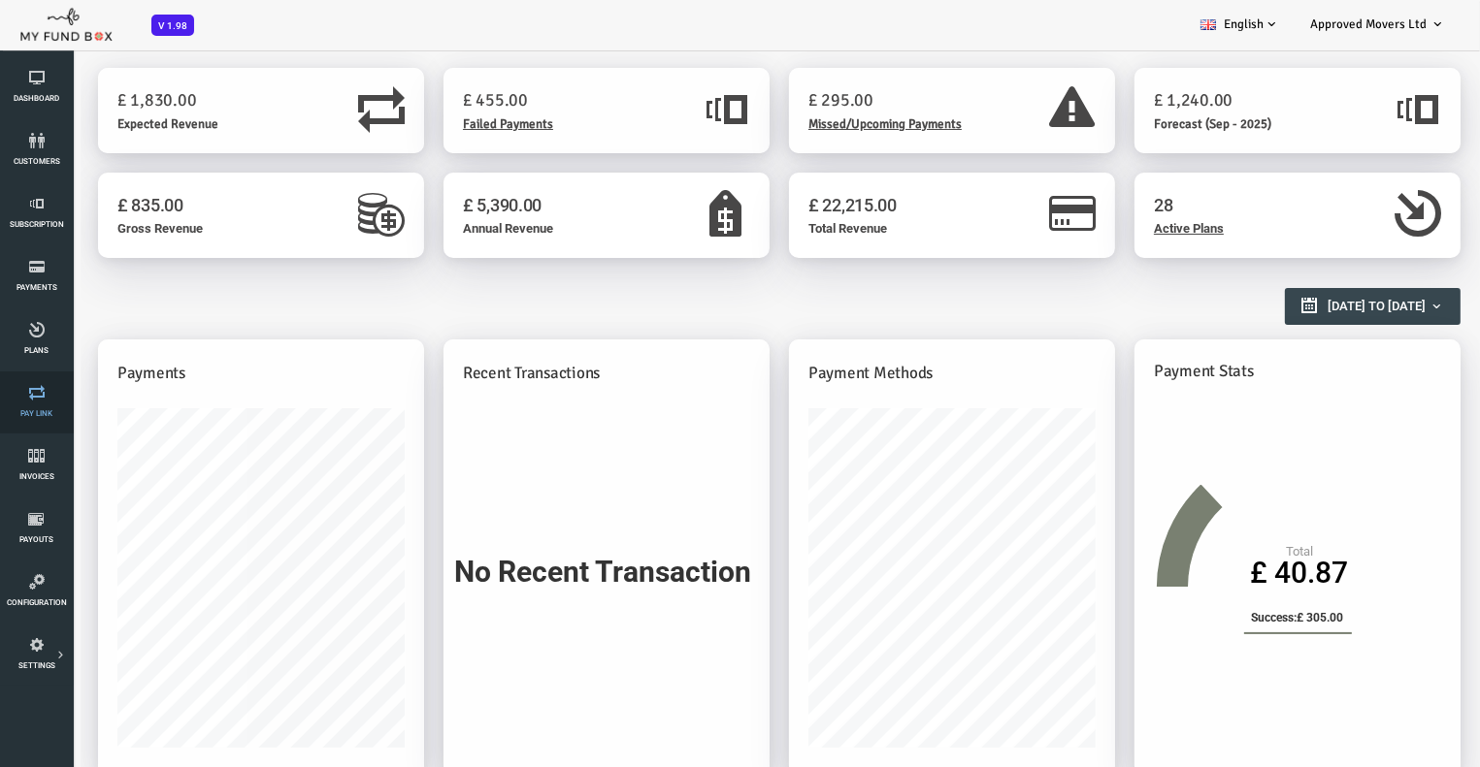
click at [35, 418] on link "Pay Link" at bounding box center [36, 403] width 61 height 62
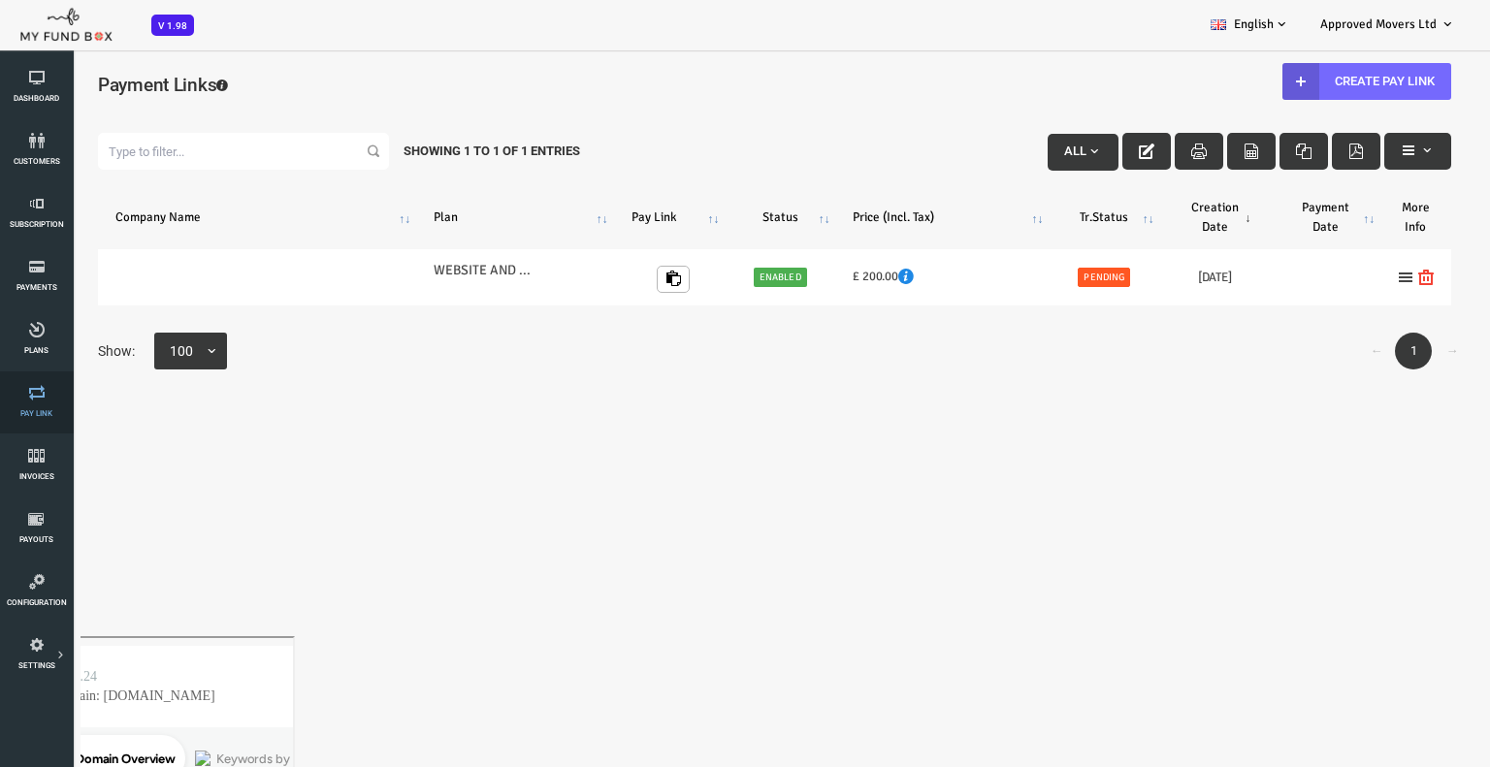
click at [39, 403] on link "Pay Link" at bounding box center [36, 403] width 61 height 62
click at [41, 402] on link "Pay Link" at bounding box center [36, 403] width 61 height 62
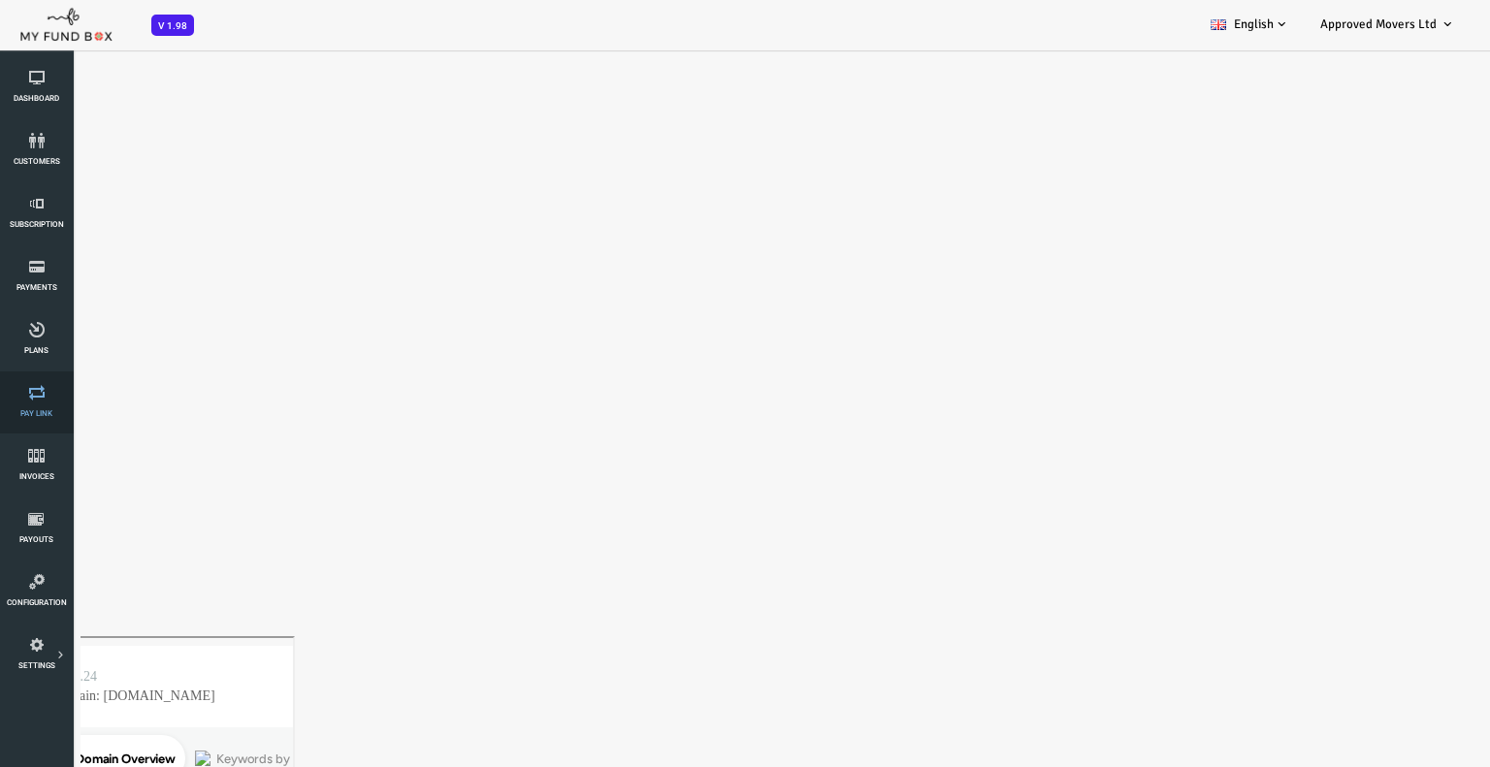
select select "100"
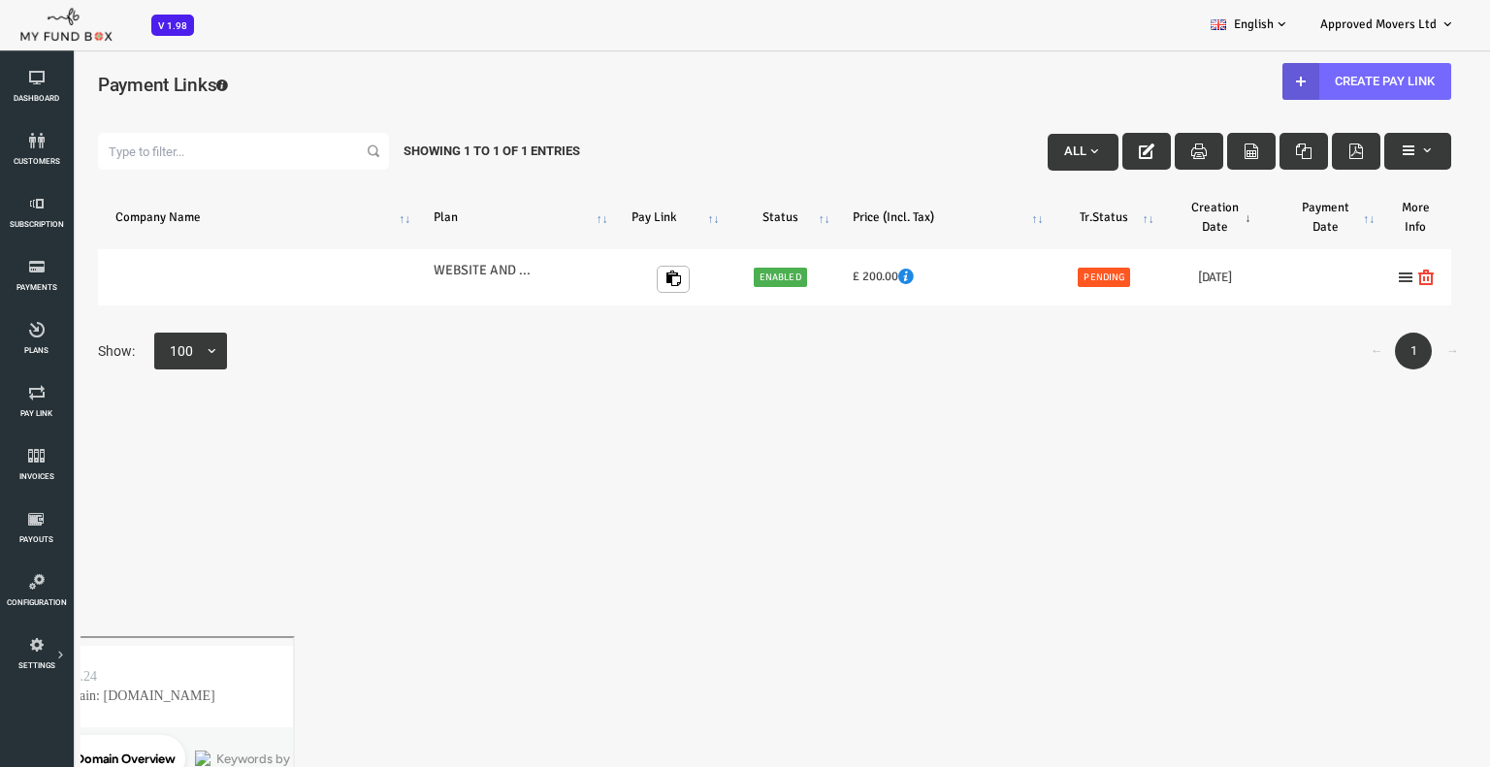
click at [1027, 144] on span "button" at bounding box center [1035, 152] width 16 height 16
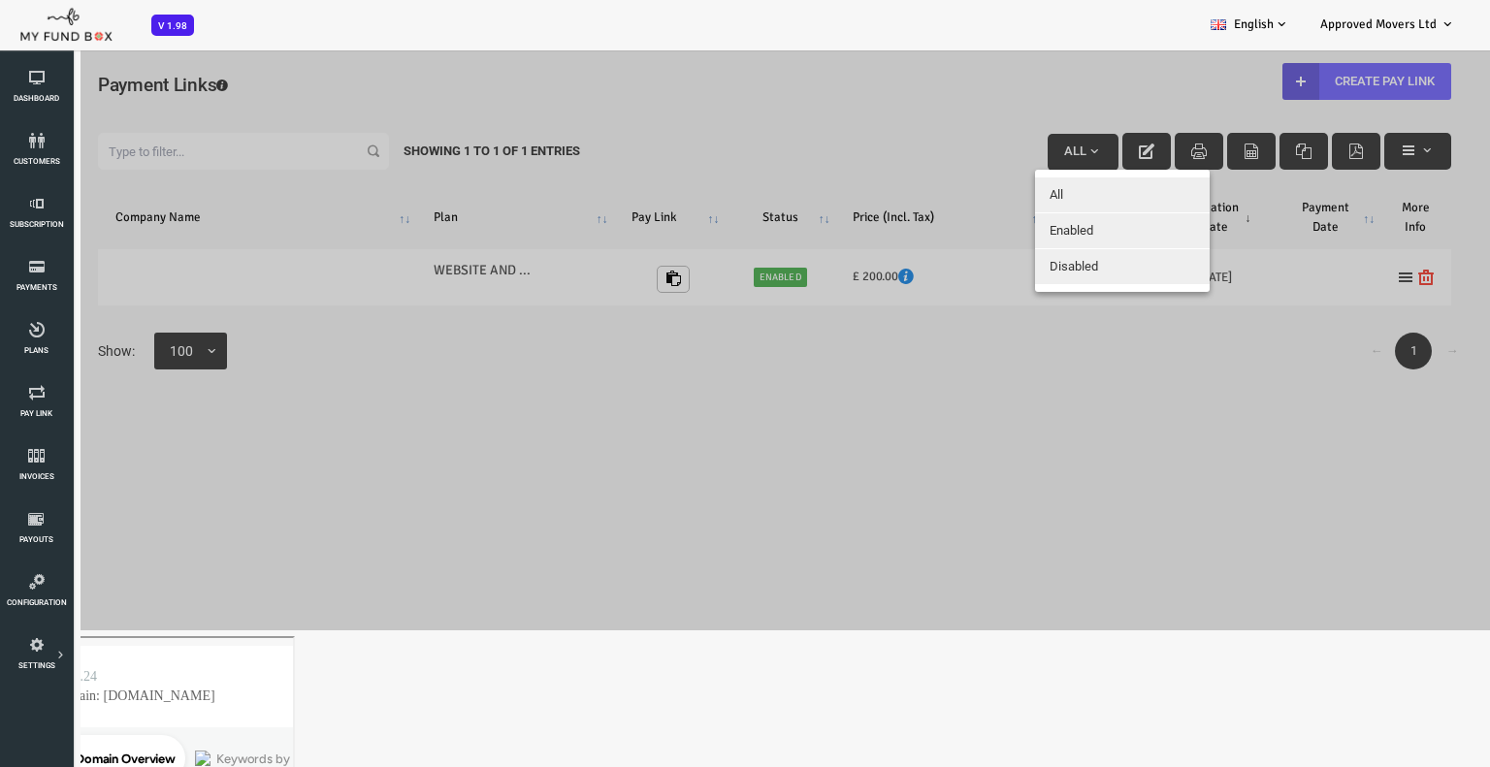
click at [493, 464] on div at bounding box center [715, 340] width 1431 height 582
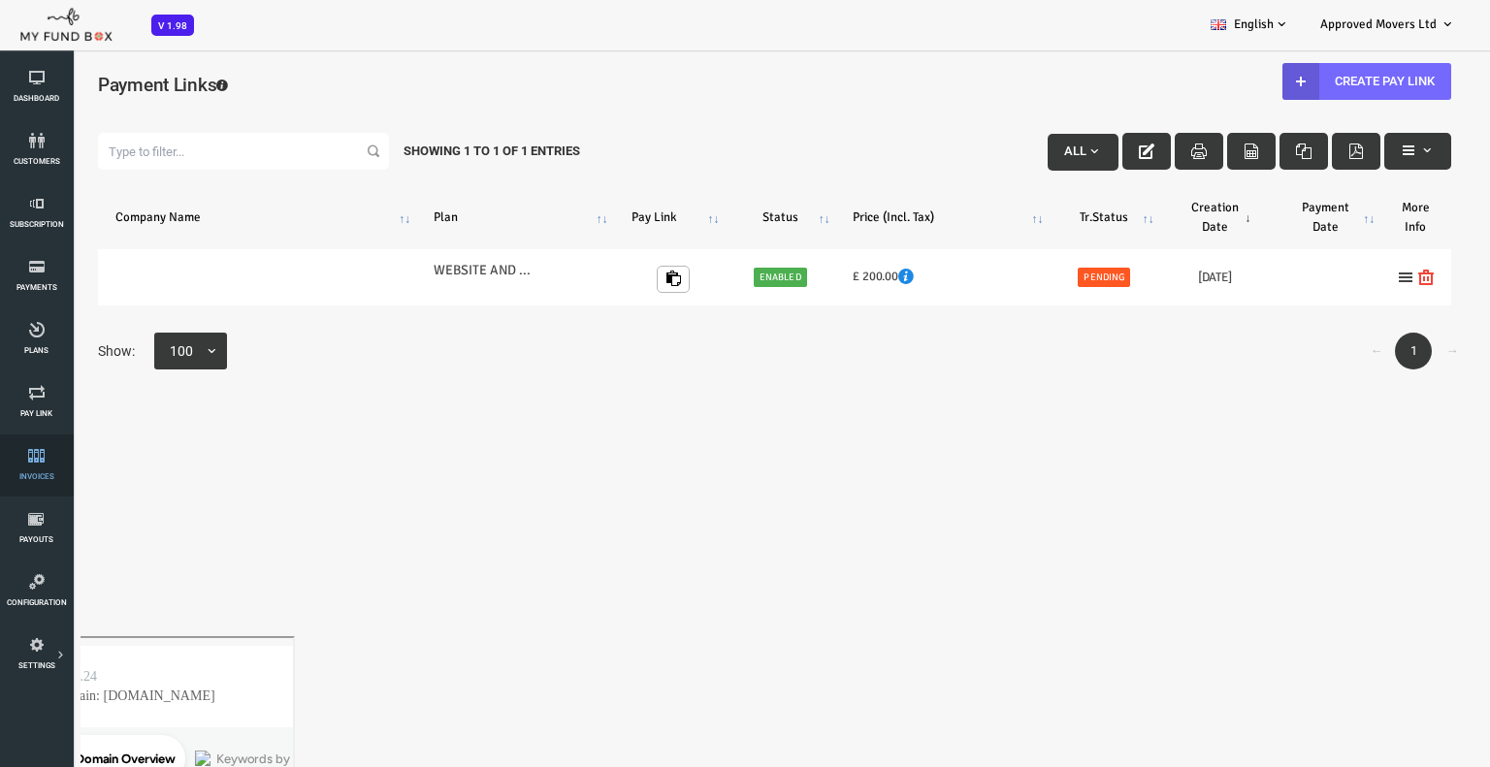
click at [44, 455] on icon at bounding box center [36, 456] width 61 height 16
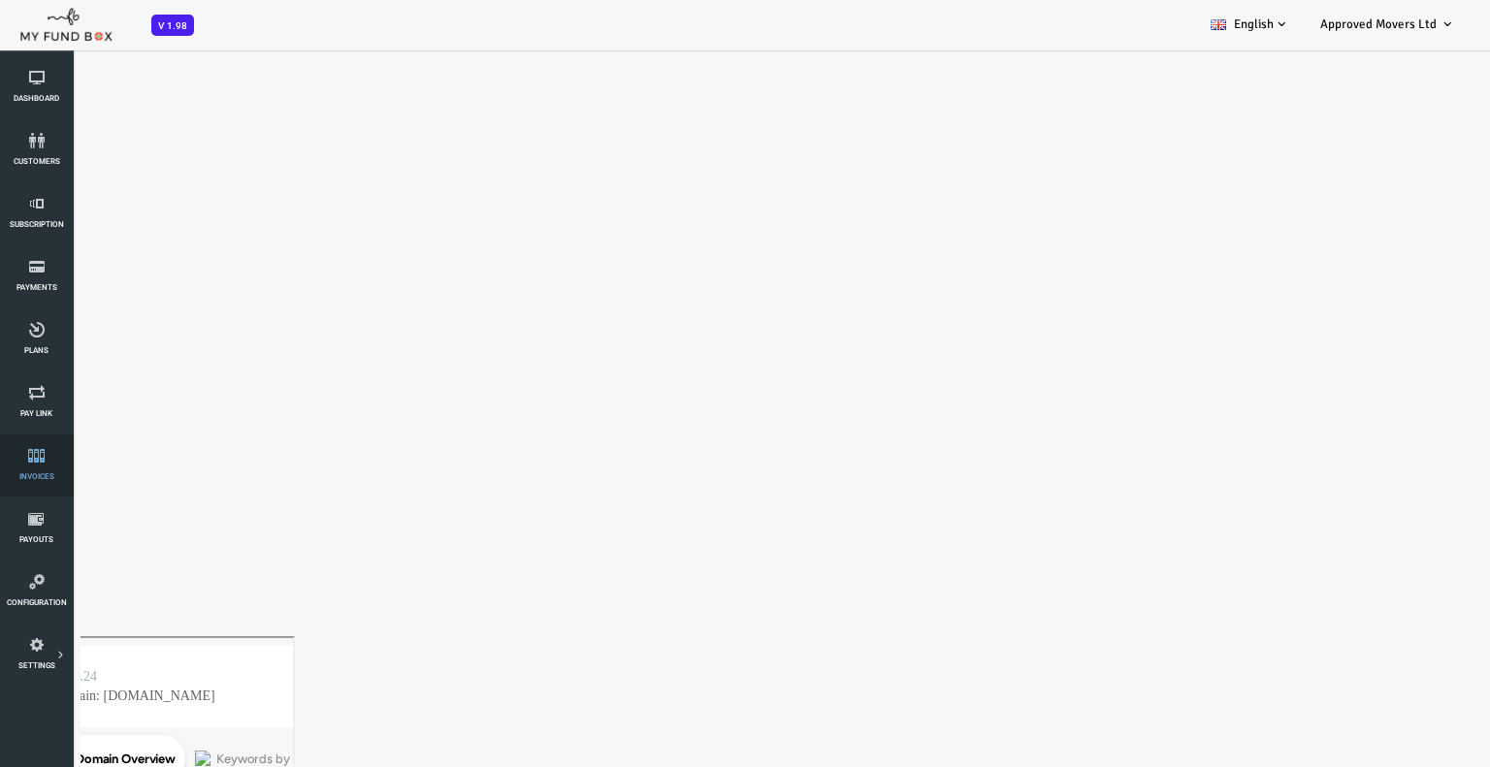
select select "100"
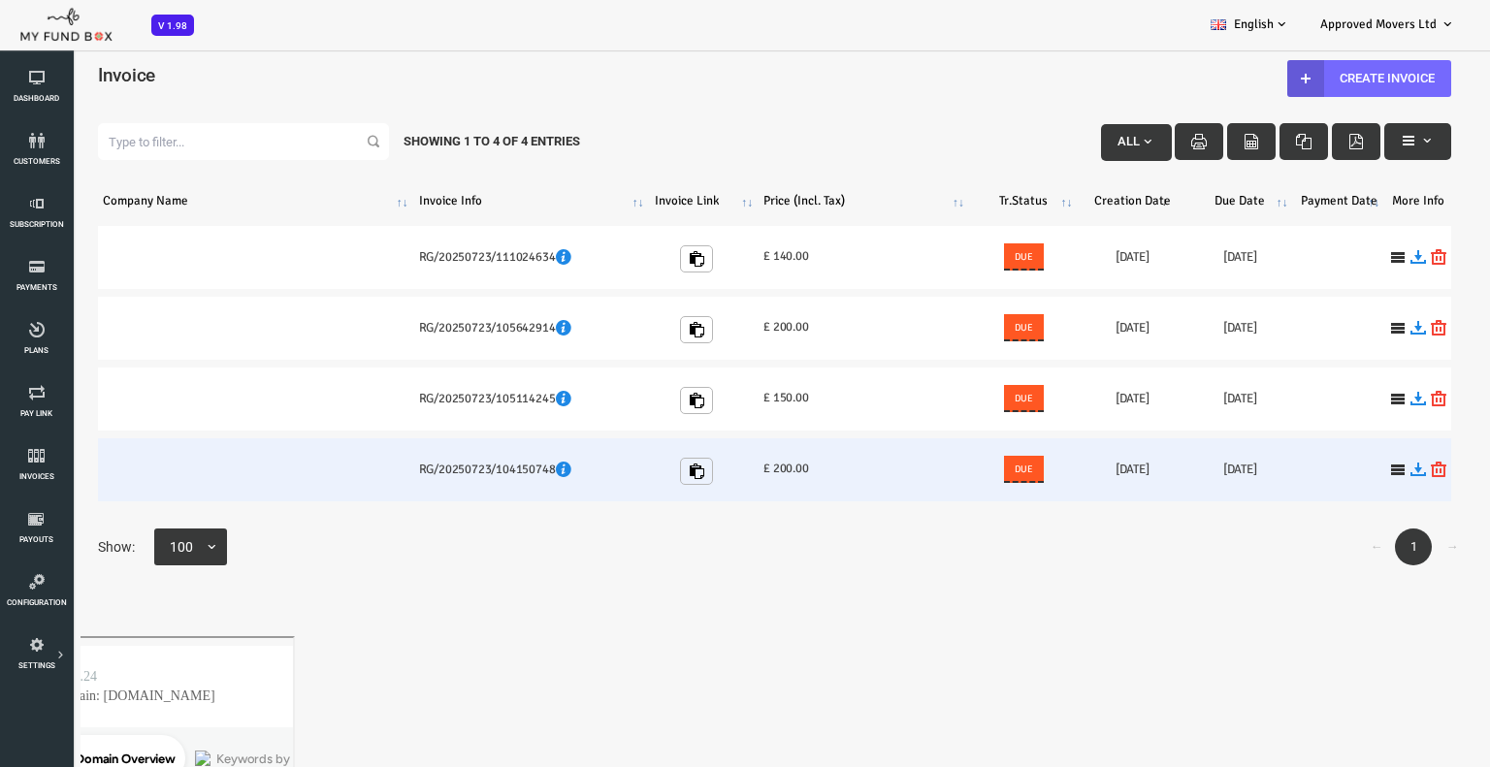
click at [391, 457] on td "RG/20250723/104150748" at bounding box center [473, 470] width 236 height 63
click at [390, 467] on h6 "RG/20250723/104150748" at bounding box center [473, 469] width 226 height 19
click at [509, 469] on icon at bounding box center [505, 470] width 16 height 16
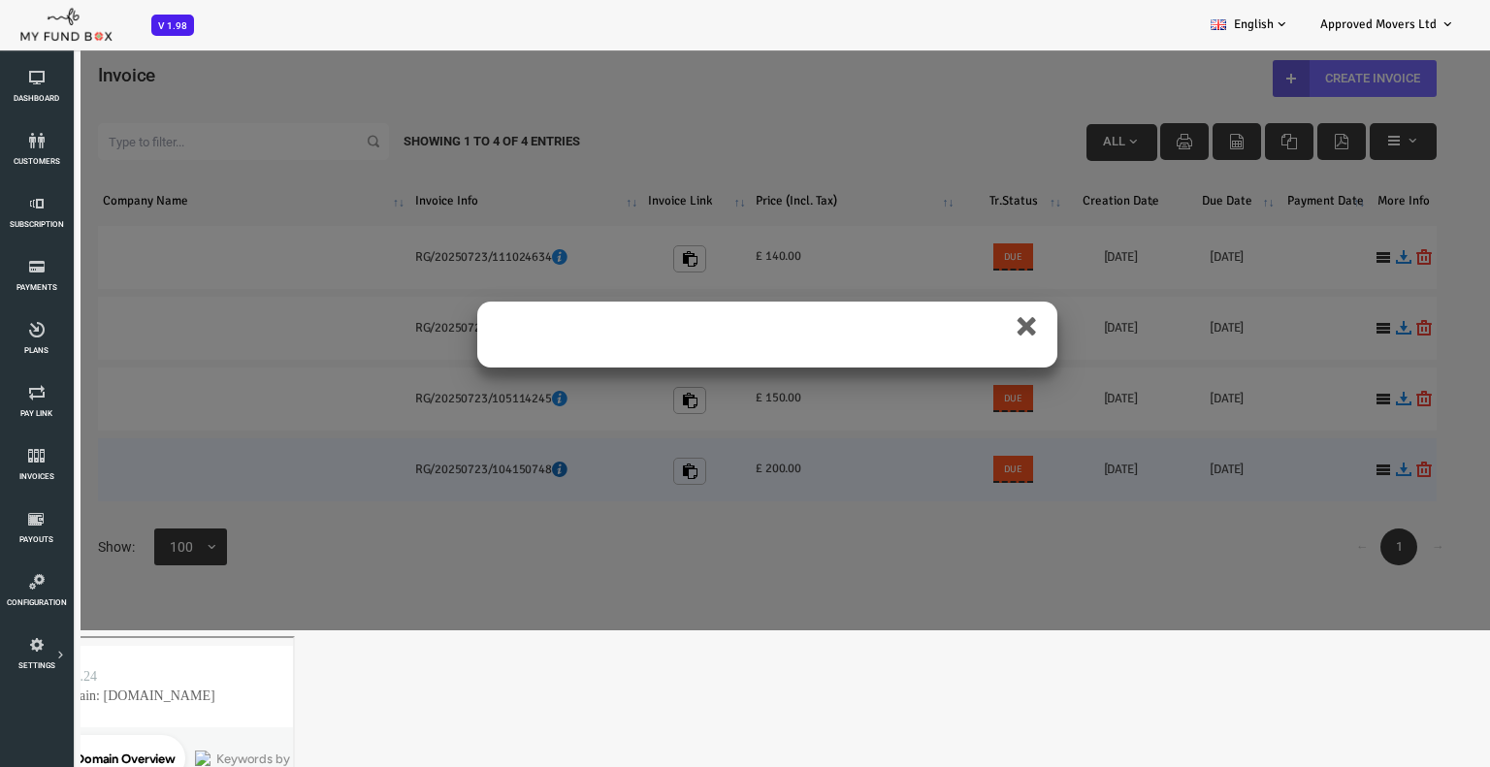
click at [509, 469] on div "×" at bounding box center [715, 451] width 1431 height 359
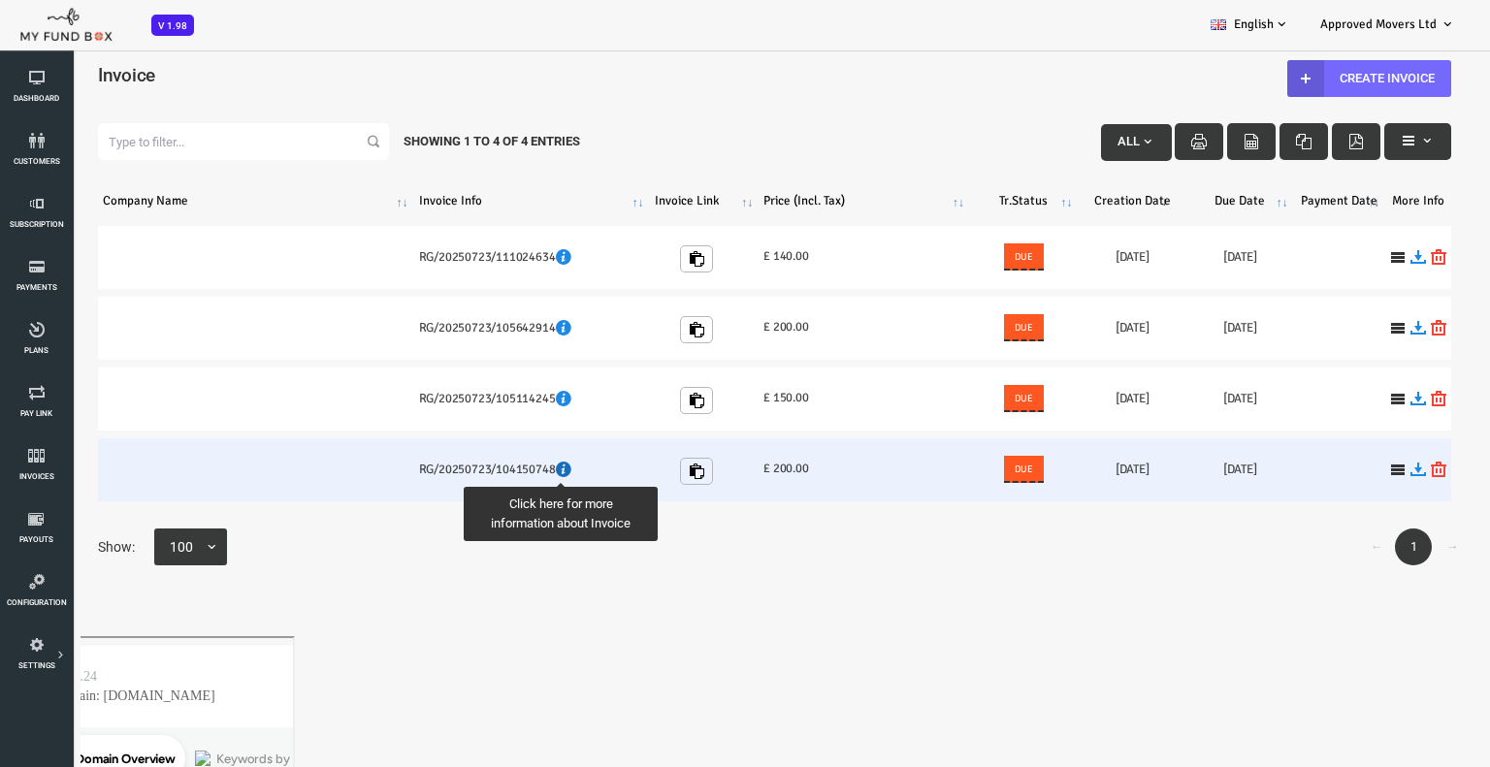
click at [502, 476] on icon at bounding box center [505, 470] width 16 height 16
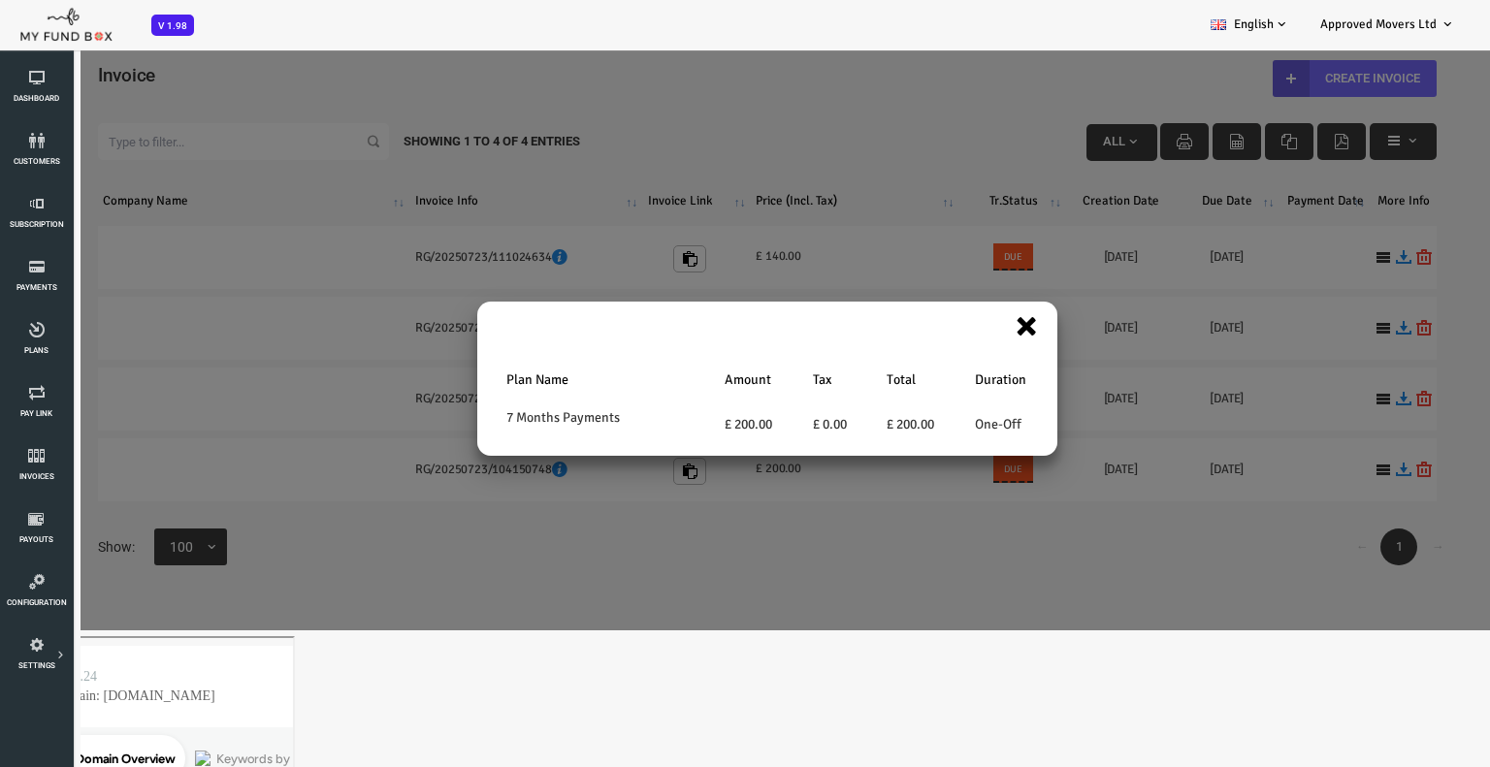
click at [966, 318] on button "×" at bounding box center [967, 325] width 23 height 45
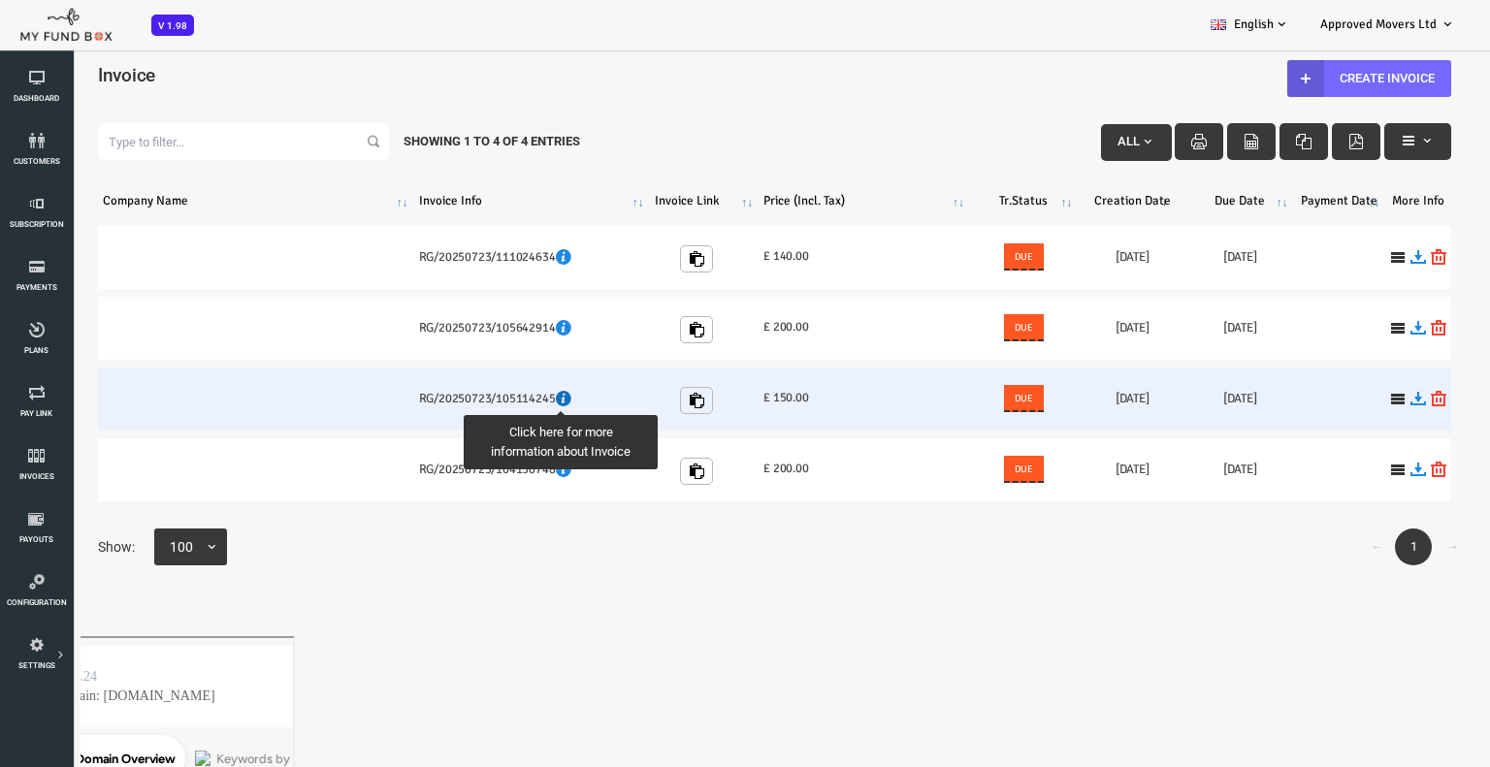
click at [501, 400] on icon at bounding box center [505, 399] width 16 height 16
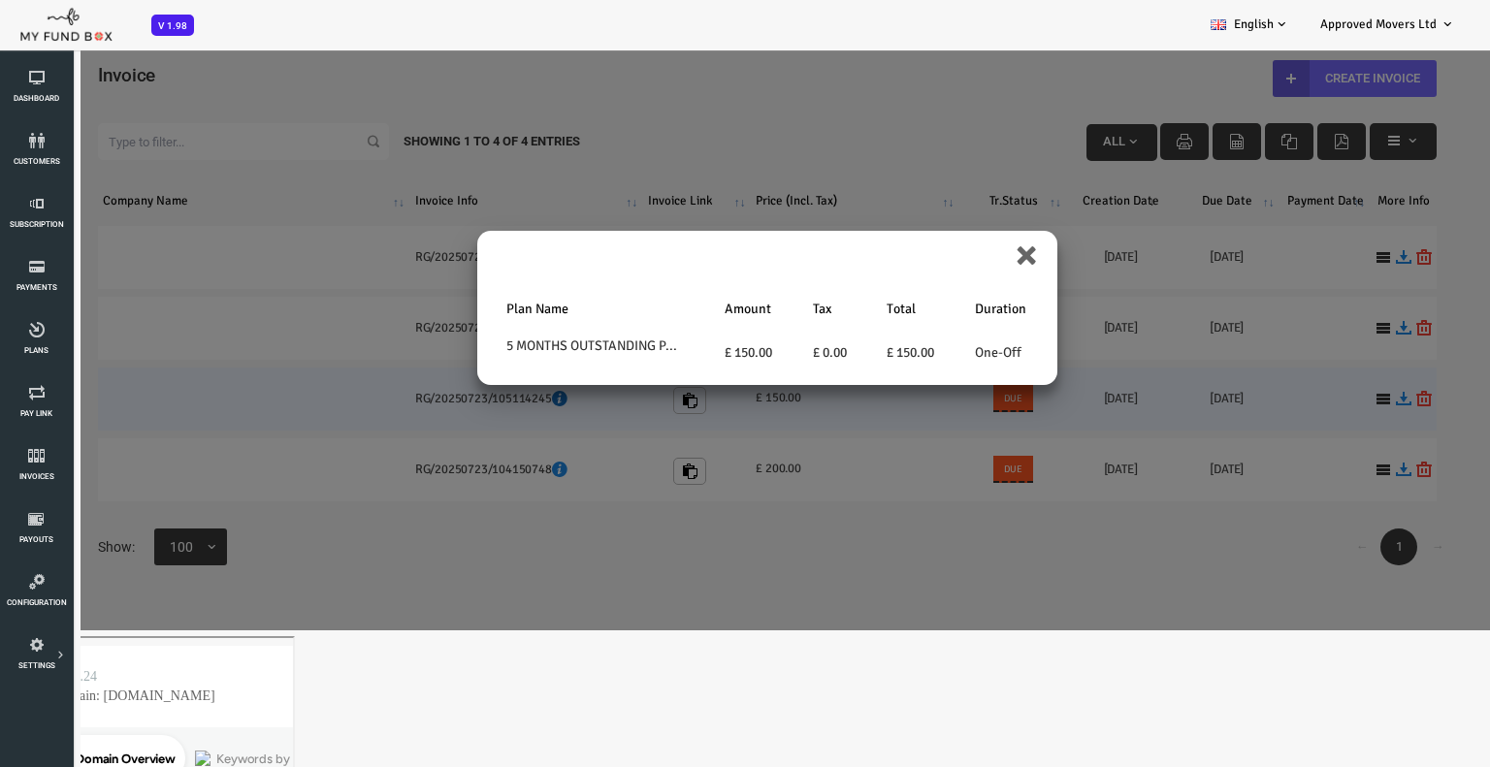
click at [501, 400] on div "× Plan Name Amount Tax Total Duration 5 MONTHS OUTSTANDING PAYMENTS £ 150.00 £ …" at bounding box center [715, 416] width 1431 height 430
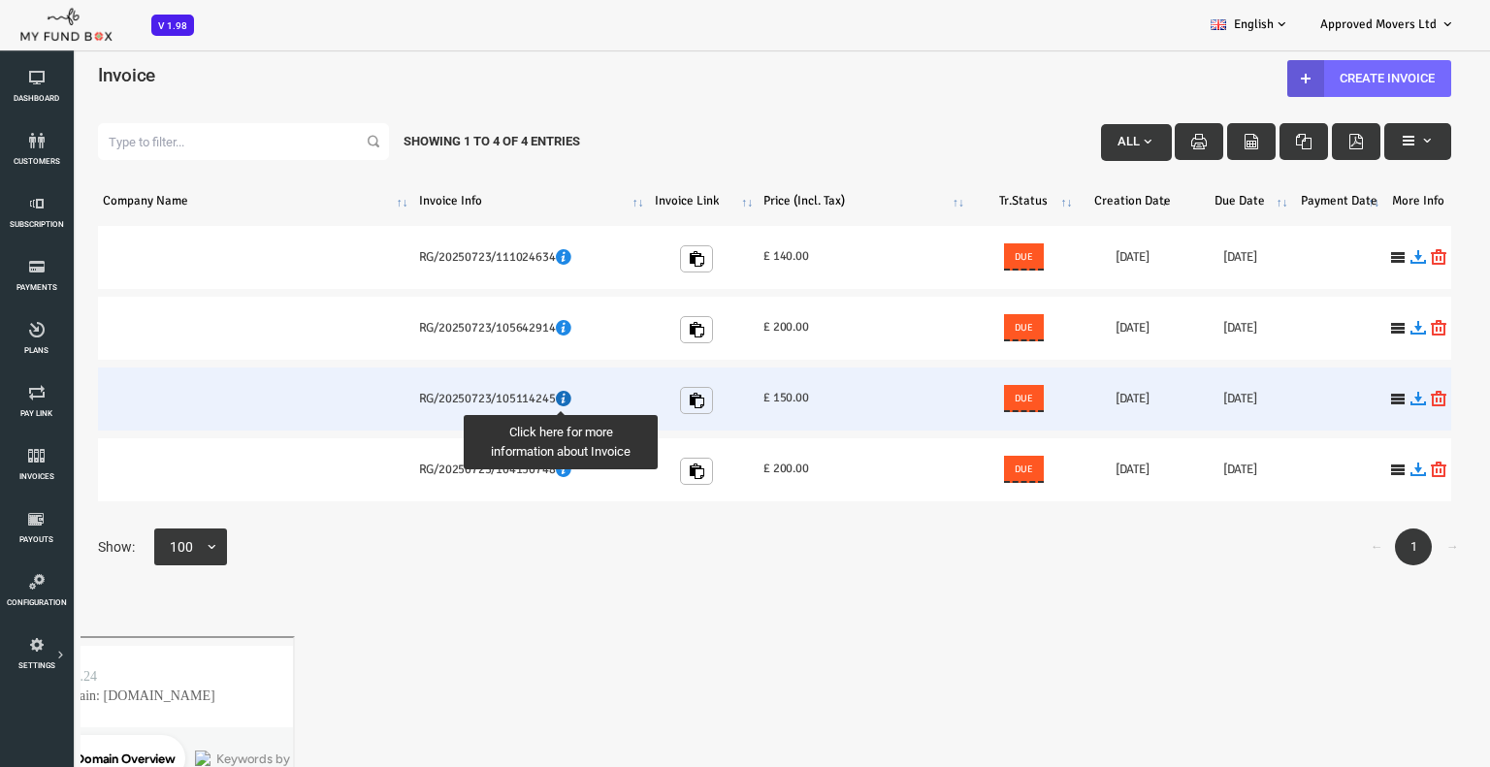
click at [501, 400] on icon at bounding box center [505, 399] width 16 height 16
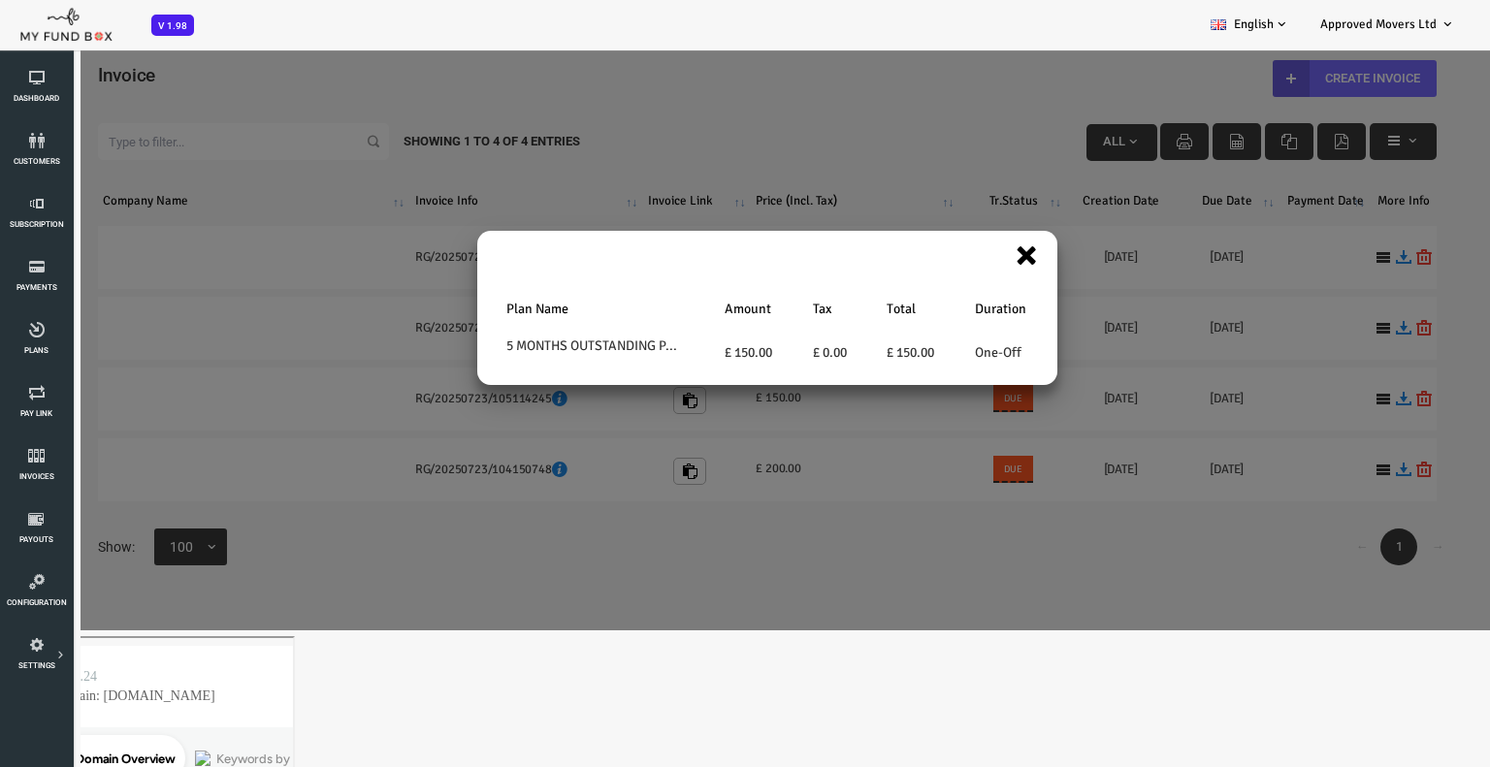
click at [958, 257] on button "×" at bounding box center [967, 254] width 23 height 45
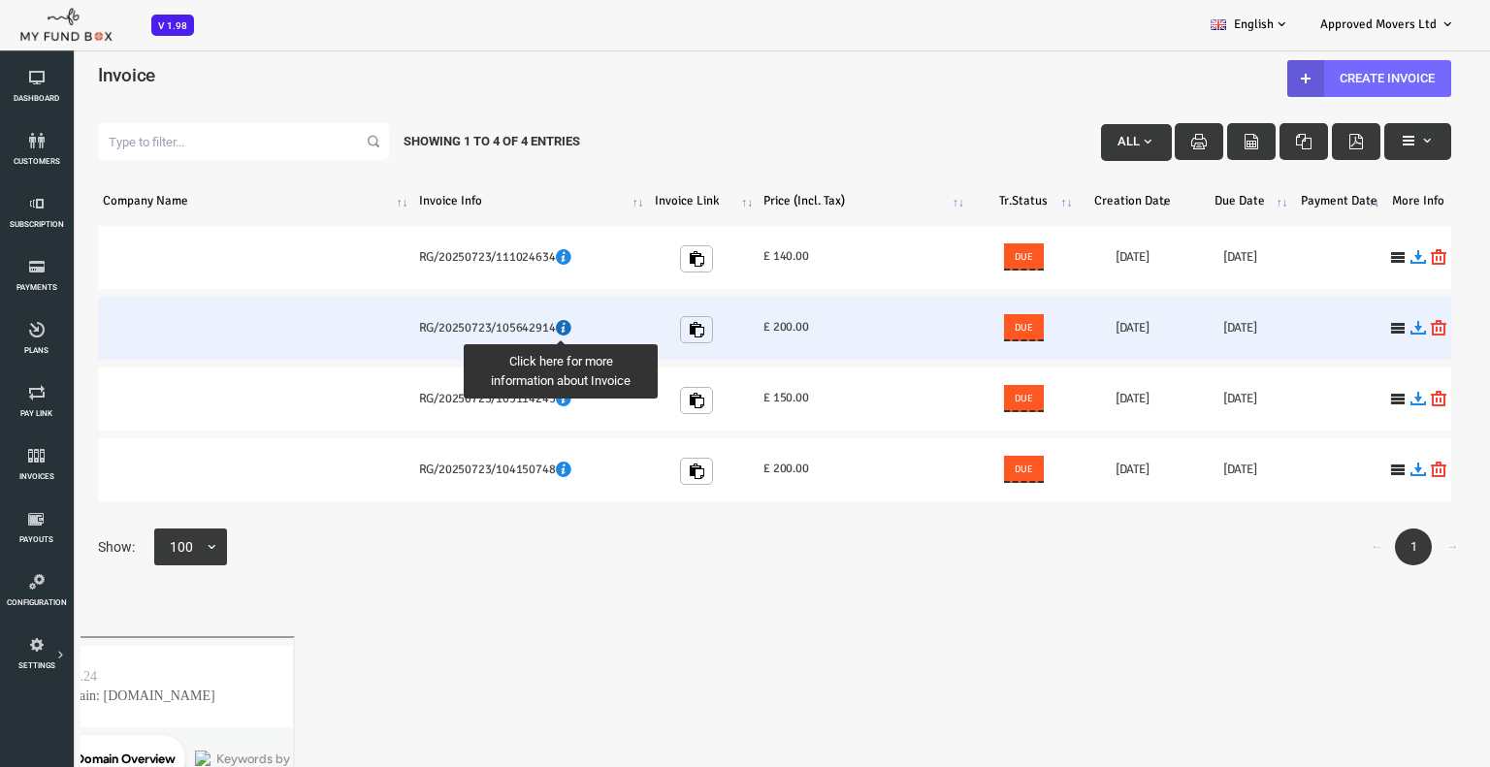
click at [504, 333] on icon at bounding box center [505, 328] width 16 height 16
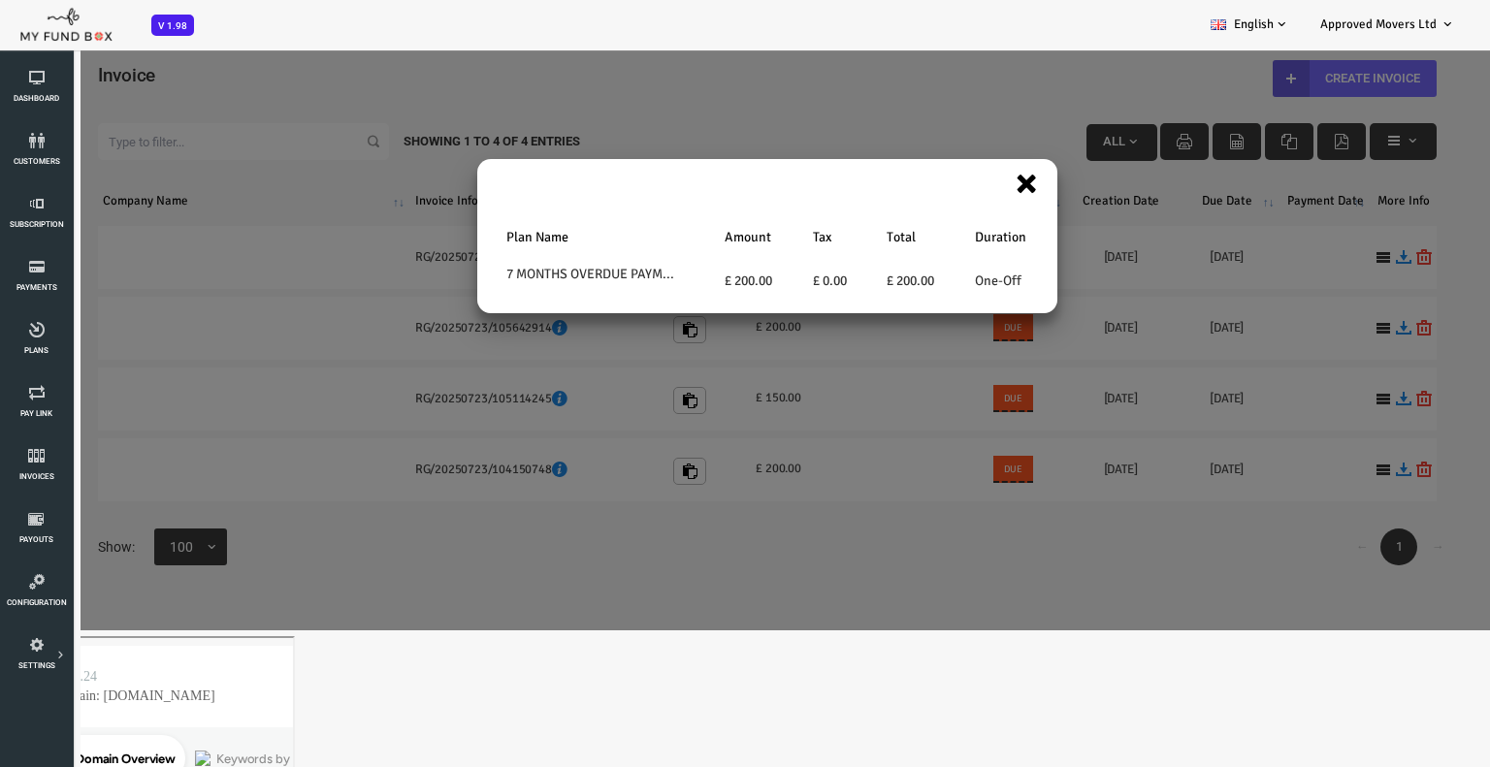
click at [966, 181] on button "×" at bounding box center [967, 182] width 23 height 45
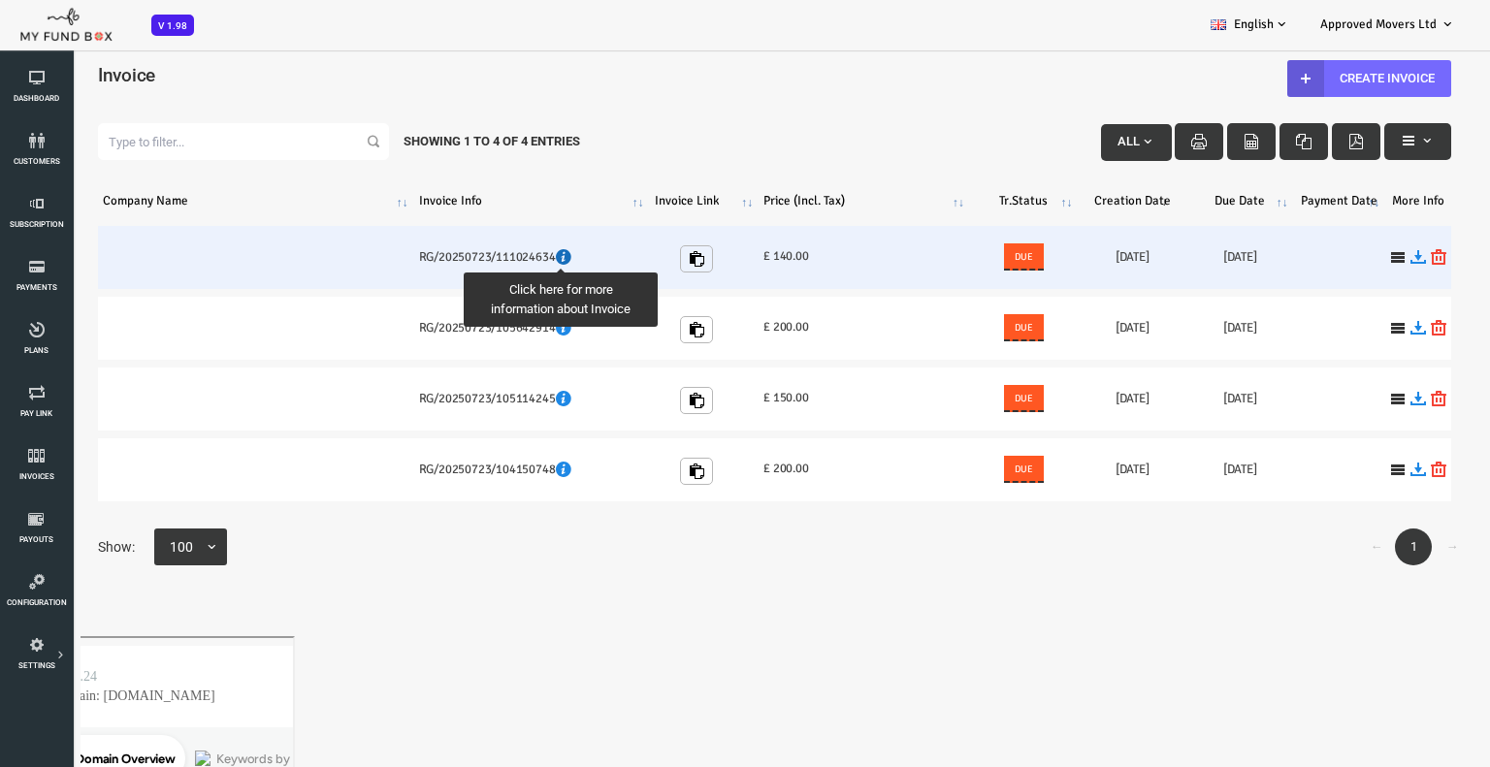
click at [504, 258] on icon at bounding box center [505, 257] width 16 height 16
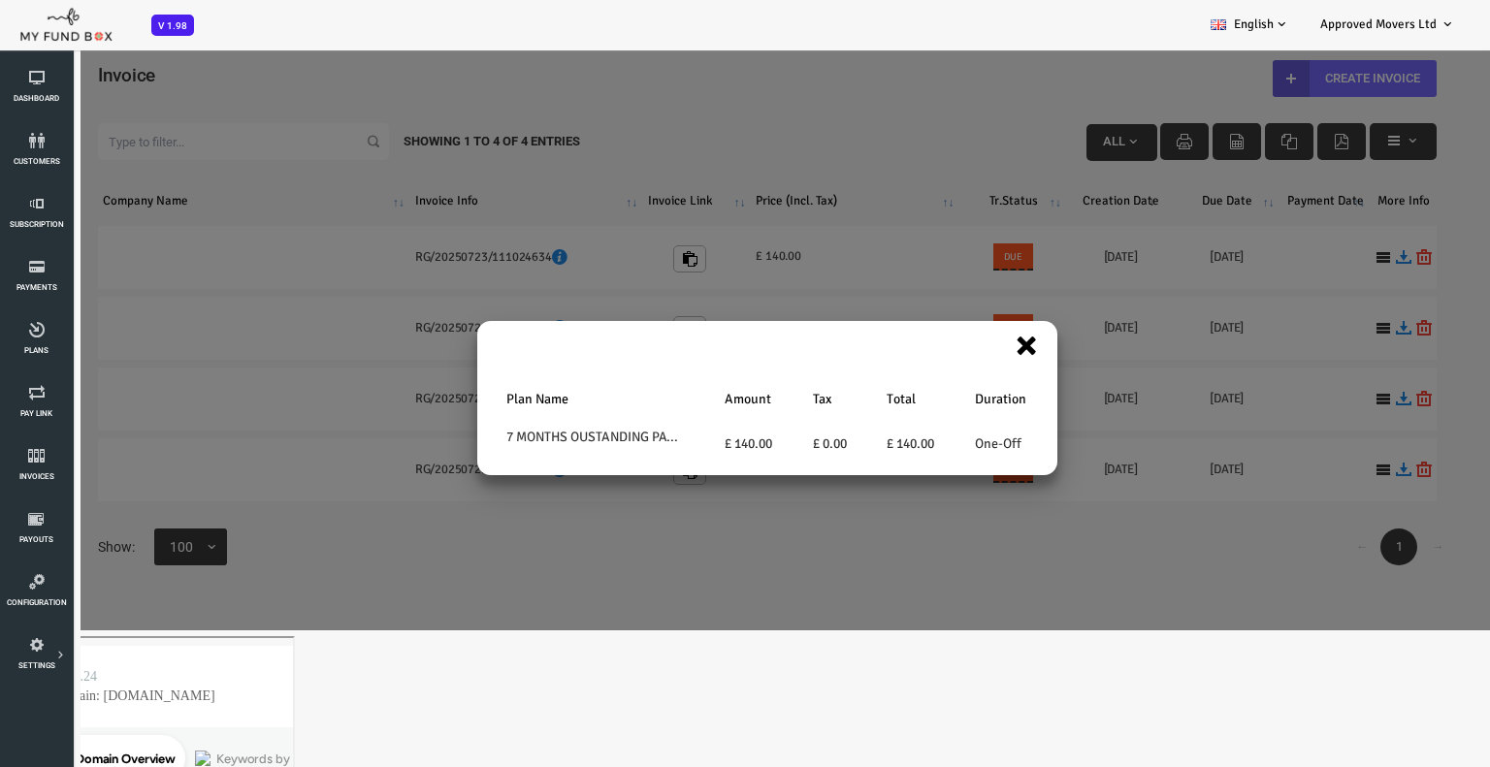
click at [973, 348] on button "×" at bounding box center [967, 344] width 23 height 45
